Goal: Task Accomplishment & Management: Manage account settings

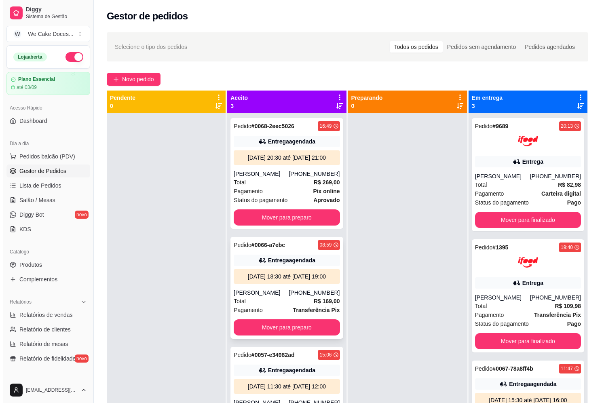
scroll to position [179, 0]
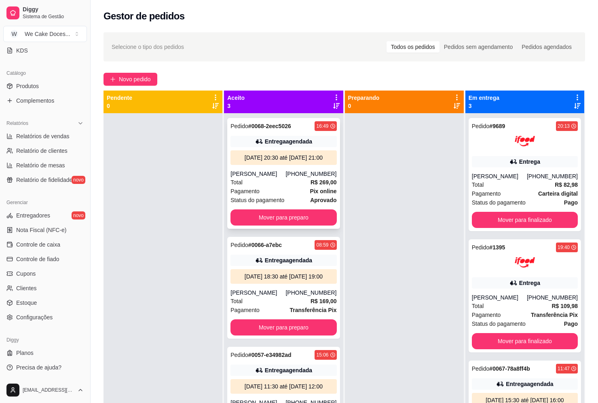
click at [306, 187] on div "Total R$ 269,00" at bounding box center [283, 182] width 106 height 9
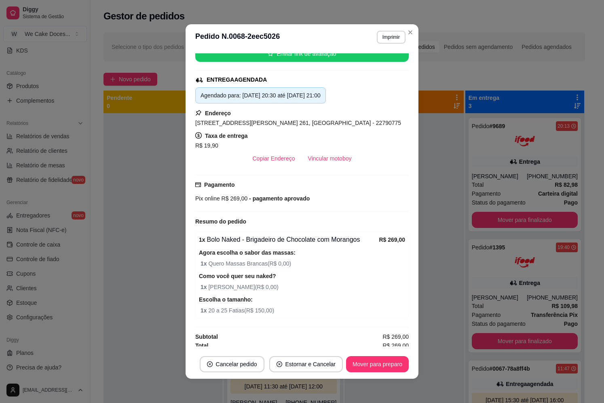
scroll to position [0, 0]
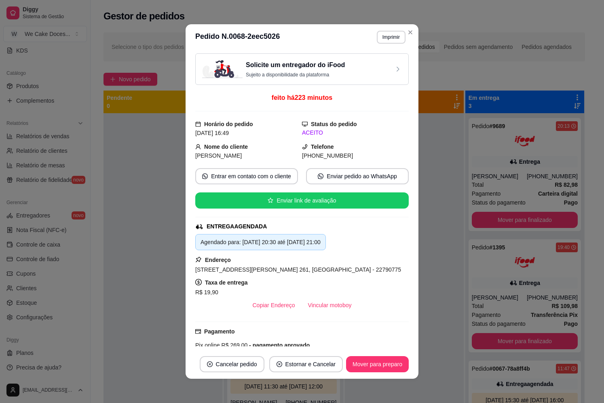
click at [328, 73] on p "Sujeito a disponibilidade da plataforma" at bounding box center [295, 75] width 99 height 6
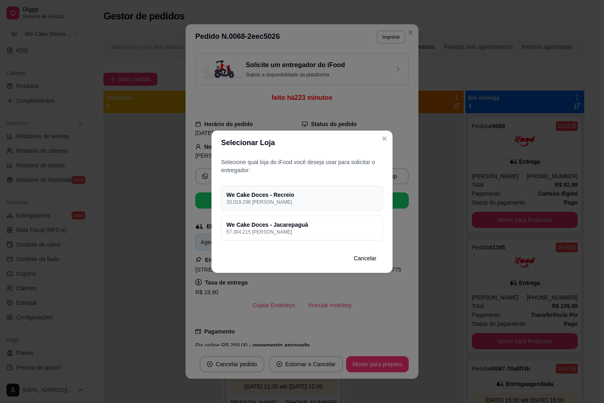
click at [303, 204] on p "33.019.296 [PERSON_NAME]" at bounding box center [301, 202] width 151 height 6
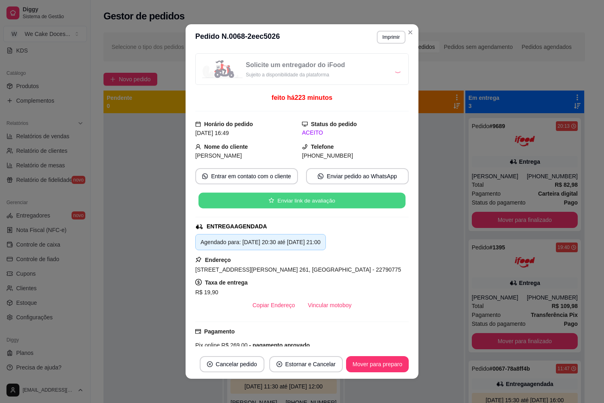
click at [303, 204] on button "Enviar link de avaliação" at bounding box center [301, 201] width 207 height 16
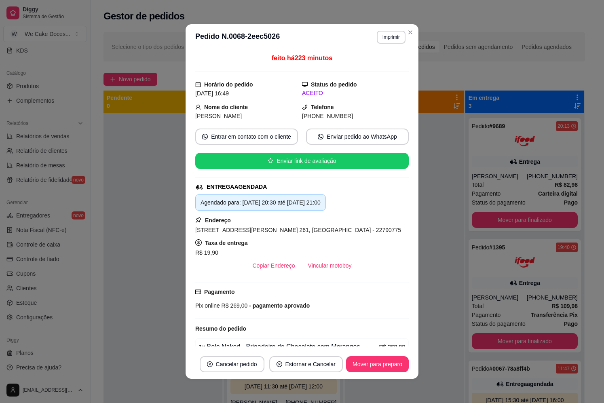
scroll to position [111, 0]
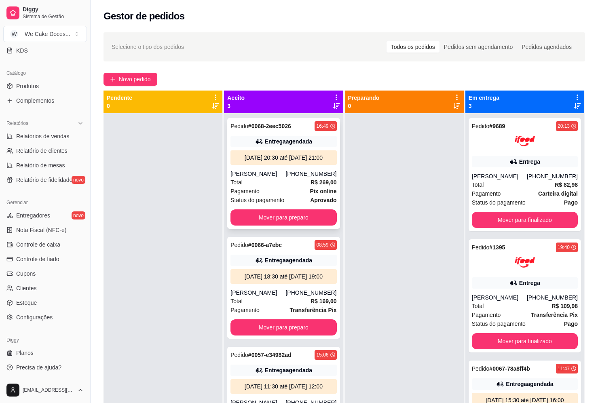
click at [261, 187] on div "Total R$ 269,00" at bounding box center [283, 182] width 106 height 9
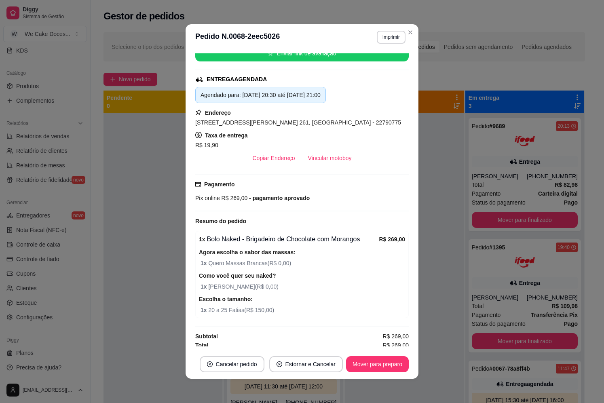
scroll to position [150, 0]
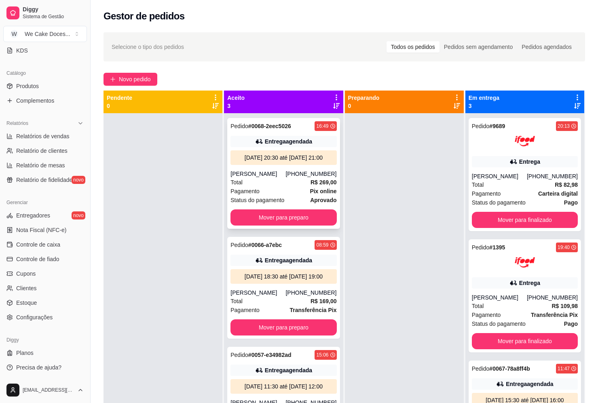
click at [285, 178] on div "[PERSON_NAME]" at bounding box center [257, 174] width 55 height 8
click at [288, 250] on div "Pedido # 0066-a7ebc 08:59" at bounding box center [283, 245] width 106 height 10
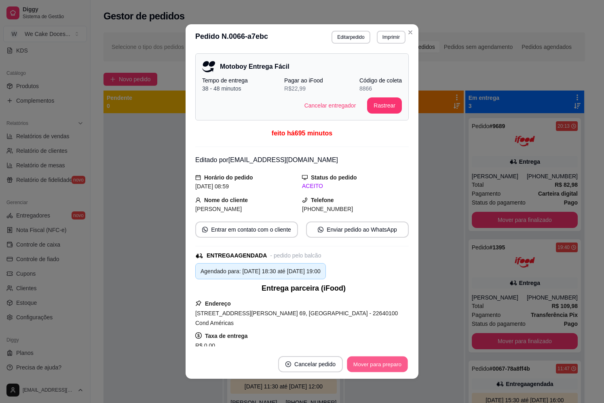
click at [367, 369] on button "Mover para preparo" at bounding box center [377, 364] width 61 height 16
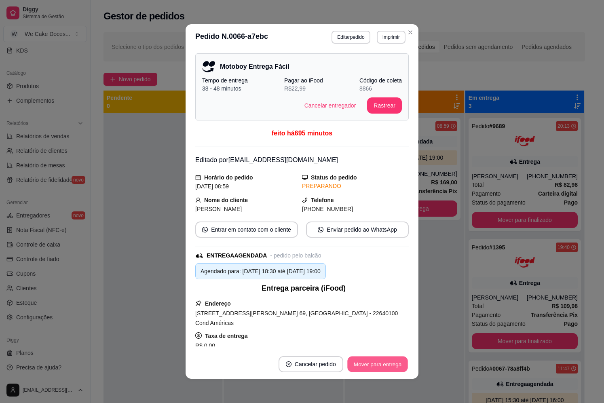
click at [369, 365] on button "Mover para entrega" at bounding box center [377, 364] width 61 height 16
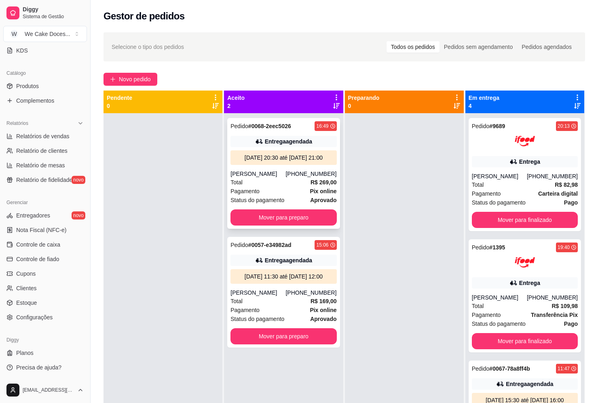
click at [291, 165] on div "[DATE] 20:30 até [DATE] 21:00" at bounding box center [283, 157] width 106 height 15
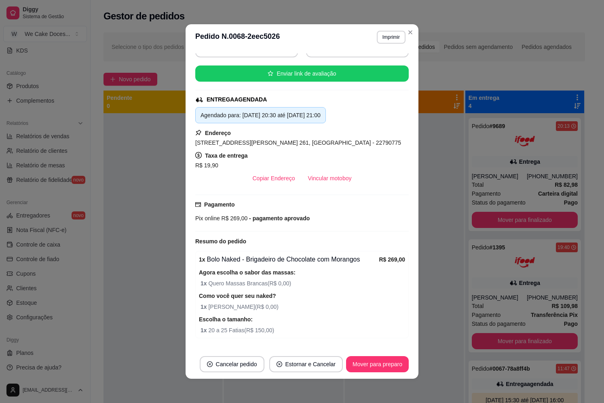
scroll to position [0, 0]
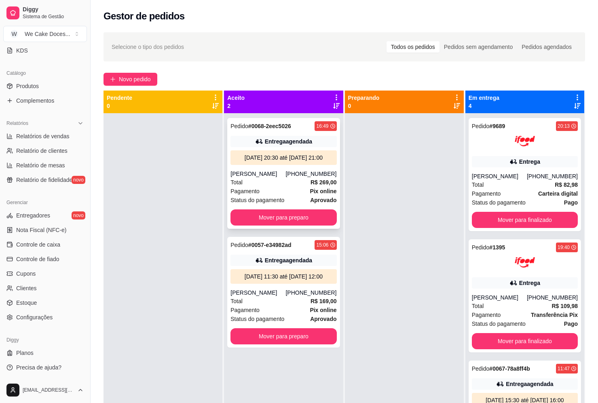
click at [282, 187] on div "Total R$ 269,00" at bounding box center [283, 182] width 106 height 9
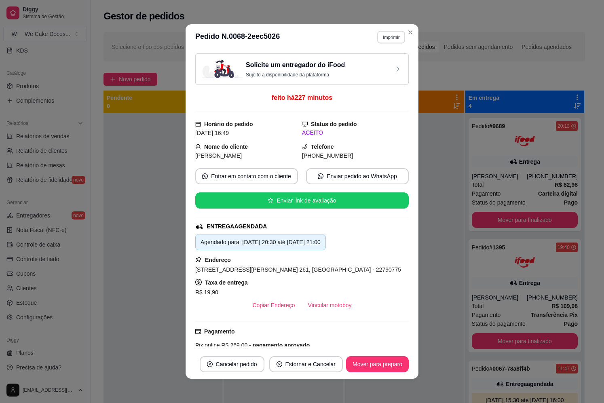
click at [394, 42] on button "Imprimir" at bounding box center [391, 37] width 28 height 13
click at [368, 81] on button "IMPRESSORA" at bounding box center [373, 81] width 57 height 13
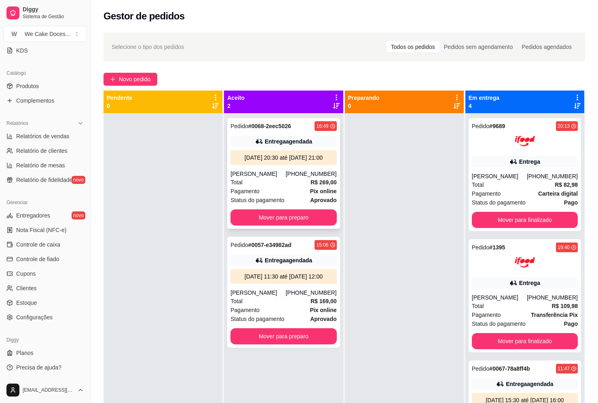
click at [285, 178] on div "[PERSON_NAME]" at bounding box center [257, 174] width 55 height 8
click at [281, 304] on div "Pedido # 0057-e34982ad 15:06 Entrega agendada [DATE] 11:30 até [DATE] 12:00 [PE…" at bounding box center [283, 292] width 112 height 111
click at [275, 178] on div "[PERSON_NAME]" at bounding box center [257, 174] width 55 height 8
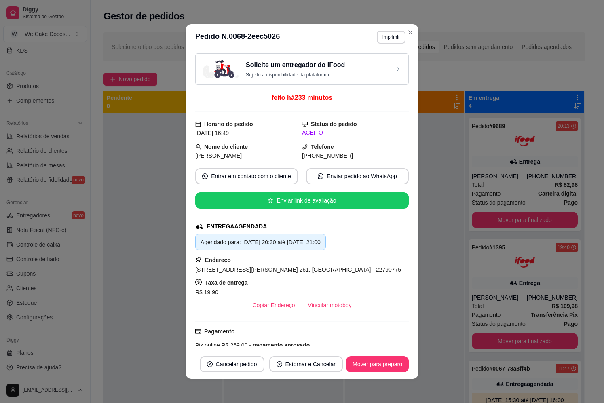
click at [347, 66] on div "Solicite um entregador do iFood Sujeito a disponibilidade da plataforma" at bounding box center [302, 69] width 200 height 18
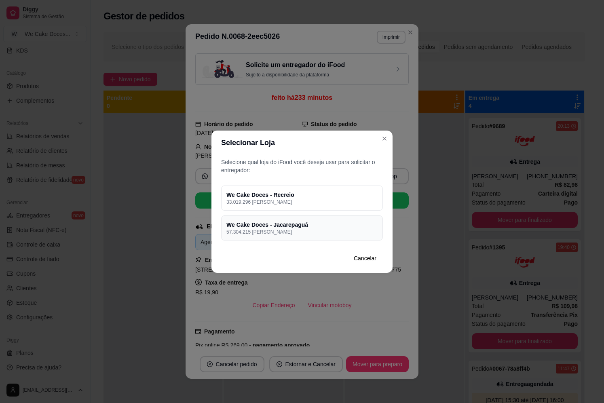
click at [282, 227] on h4 "We Cake Doces - Jacarepaguá" at bounding box center [301, 225] width 151 height 8
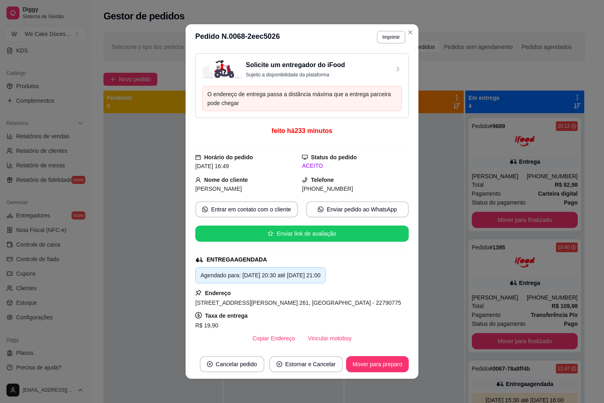
click at [366, 74] on div "Solicite um entregador do iFood Sujeito a disponibilidade da plataforma" at bounding box center [302, 69] width 200 height 18
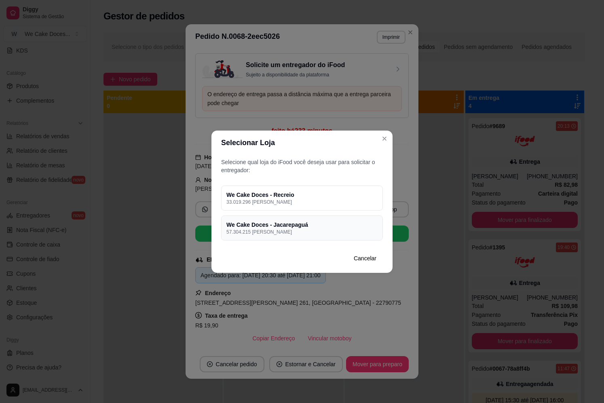
click at [321, 231] on p "57.304.215 [PERSON_NAME]" at bounding box center [301, 232] width 151 height 6
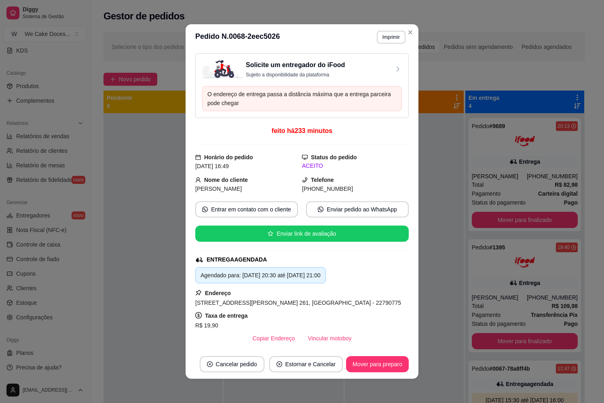
click at [380, 74] on div "Solicite um entregador do iFood Sujeito a disponibilidade da plataforma" at bounding box center [302, 69] width 200 height 18
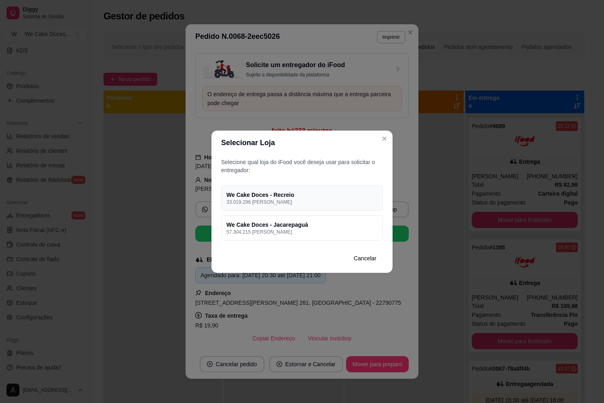
click at [315, 199] on p "33.019.296 [PERSON_NAME]" at bounding box center [301, 202] width 151 height 6
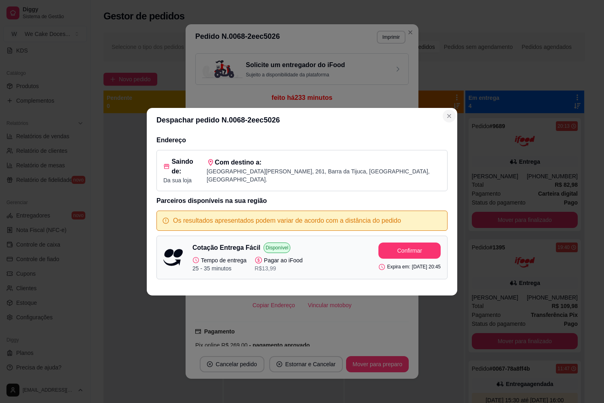
click at [447, 119] on icon "Close" at bounding box center [449, 116] width 6 height 6
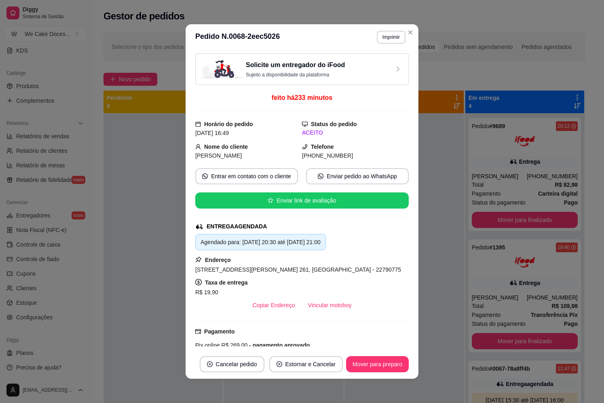
click at [372, 66] on div "Solicite um entregador do iFood Sujeito a disponibilidade da plataforma" at bounding box center [302, 69] width 200 height 18
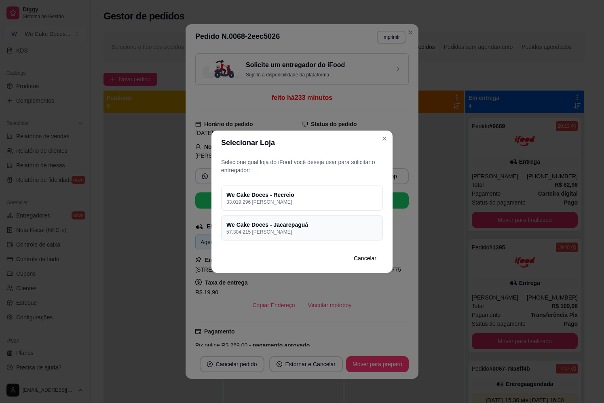
click at [305, 229] on p "57.304.215 [PERSON_NAME]" at bounding box center [301, 232] width 151 height 6
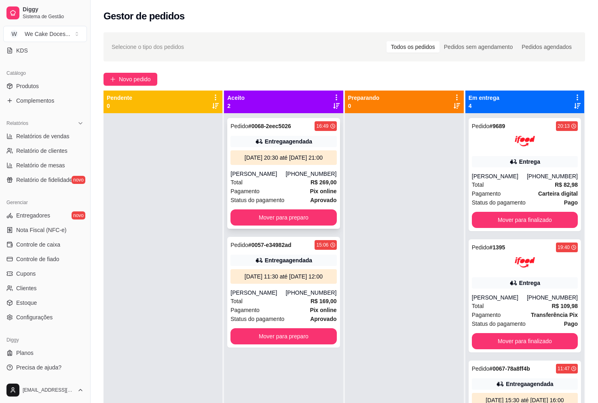
click at [274, 175] on div "Pedido # 0068-2eec5026 16:49 Entrega agendada [DATE] 20:30 até [DATE] 21:00 [PE…" at bounding box center [283, 173] width 112 height 111
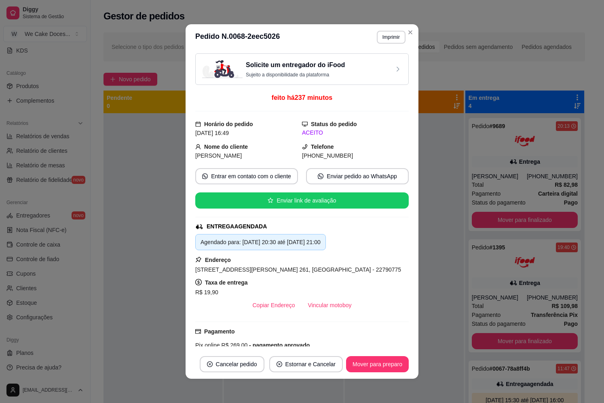
click at [364, 68] on div "Solicite um entregador do iFood Sujeito a disponibilidade da plataforma" at bounding box center [302, 69] width 200 height 18
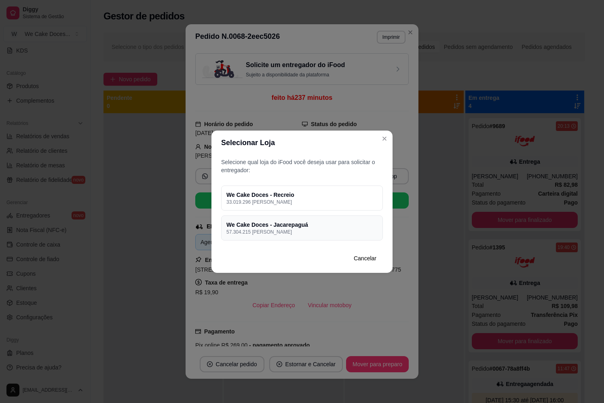
click at [310, 220] on div "We Cake Doces - Jacarepaguá 57.304.215 [PERSON_NAME]" at bounding box center [302, 227] width 162 height 25
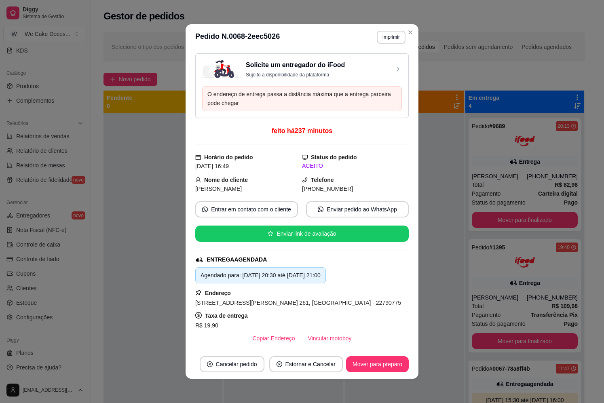
click at [376, 73] on div "Solicite um entregador do iFood Sujeito a disponibilidade da plataforma" at bounding box center [302, 69] width 200 height 18
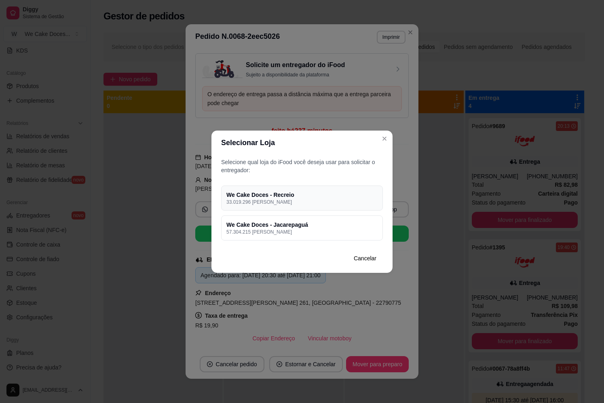
click at [341, 198] on h4 "We Cake Doces - Recreio" at bounding box center [301, 195] width 151 height 8
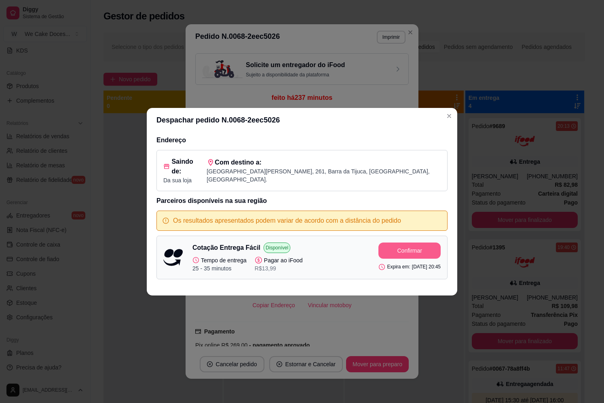
click at [391, 248] on button "Confirmar" at bounding box center [409, 250] width 62 height 16
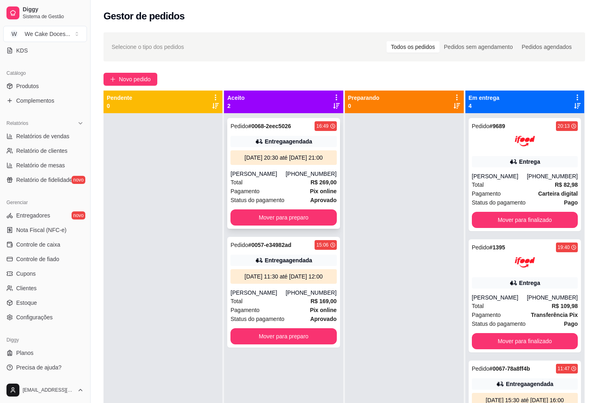
click at [301, 162] on div "[DATE] 20:30 até [DATE] 21:00" at bounding box center [283, 158] width 99 height 8
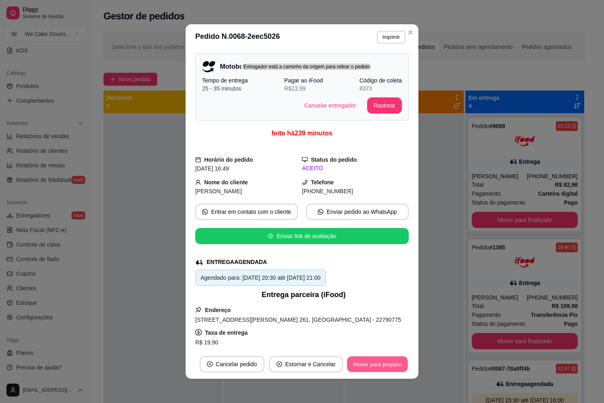
click at [380, 363] on button "Mover para preparo" at bounding box center [377, 364] width 61 height 16
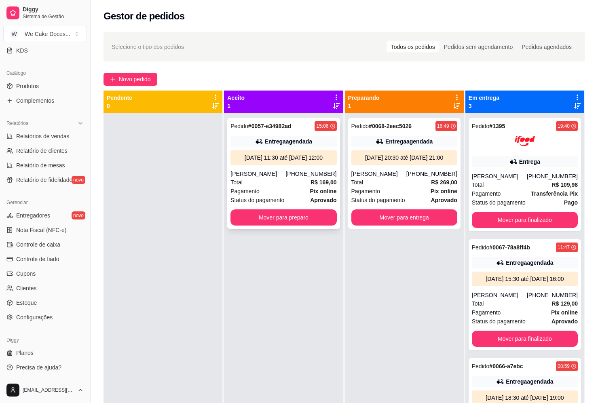
click at [275, 187] on div "Total R$ 169,00" at bounding box center [283, 182] width 106 height 9
